Goal: Information Seeking & Learning: Find specific fact

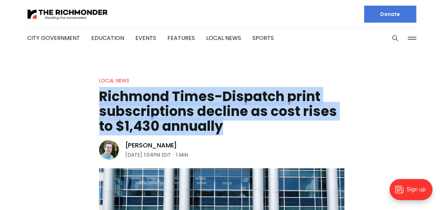
drag, startPoint x: 102, startPoint y: 98, endPoint x: 222, endPoint y: 130, distance: 124.1
click at [222, 130] on h1 "Richmond Times-Dispatch print subscriptions decline as cost rises to $1,430 ann…" at bounding box center [221, 111] width 245 height 44
drag, startPoint x: 222, startPoint y: 130, endPoint x: 210, endPoint y: 125, distance: 13.3
copy h1 "Richmond Times-Dispatch print subscriptions decline as cost rises to $1,430 ann…"
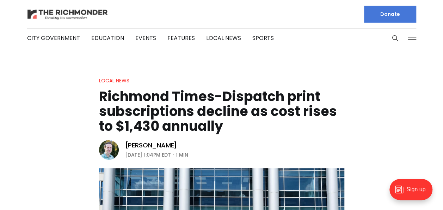
click at [96, 13] on img at bounding box center [67, 14] width 81 height 12
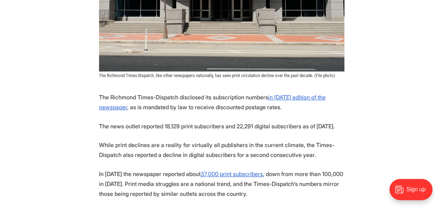
scroll to position [264, 0]
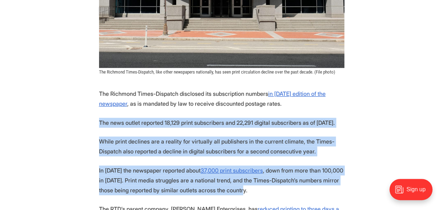
drag, startPoint x: 99, startPoint y: 121, endPoint x: 235, endPoint y: 188, distance: 151.6
drag, startPoint x: 235, startPoint y: 188, endPoint x: 202, endPoint y: 145, distance: 53.6
copy section "The news outlet reported 18,129 print subscribers and 22,291 digital subscriber…"
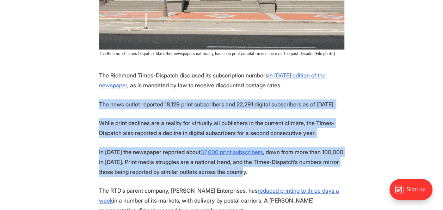
scroll to position [311, 0]
